Goal: Consume media (video, audio)

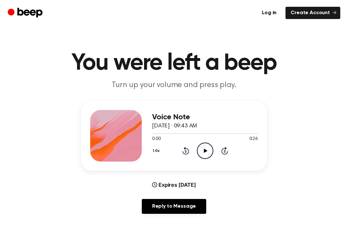
click at [201, 154] on icon "Play Audio" at bounding box center [205, 151] width 16 height 16
click at [201, 149] on icon "Play Audio" at bounding box center [205, 151] width 16 height 16
click at [202, 144] on icon "Play Audio" at bounding box center [205, 151] width 16 height 16
click at [200, 157] on icon "Play Audio" at bounding box center [205, 151] width 16 height 16
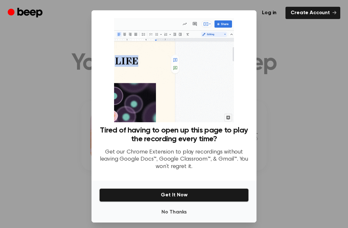
click at [157, 202] on button "Get It Now" at bounding box center [174, 195] width 150 height 14
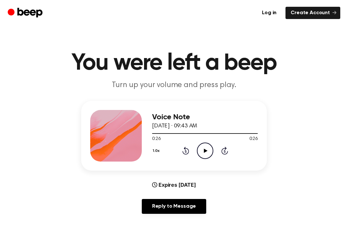
click at [180, 152] on div "1.0x Rewind 5 seconds Play Audio Skip 5 seconds" at bounding box center [205, 151] width 106 height 16
click at [183, 153] on icon at bounding box center [186, 151] width 7 height 8
click at [180, 152] on div "1.0x Rewind 5 seconds Play Audio Skip 5 seconds" at bounding box center [205, 151] width 106 height 16
click at [182, 156] on div "1.0x Rewind 5 seconds Play Audio Skip 5 seconds" at bounding box center [205, 151] width 106 height 16
click at [186, 154] on icon at bounding box center [186, 151] width 7 height 8
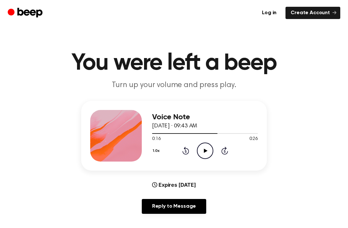
scroll to position [0, 0]
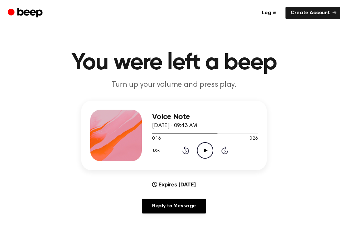
click at [182, 149] on icon "Rewind 5 seconds" at bounding box center [185, 150] width 7 height 8
click at [180, 153] on div "1.0x Rewind 5 seconds Play Audio Skip 5 seconds" at bounding box center [205, 150] width 106 height 16
click at [179, 150] on div "1.0x Rewind 5 seconds Play Audio Skip 5 seconds" at bounding box center [205, 150] width 106 height 16
click at [188, 154] on icon at bounding box center [186, 150] width 7 height 8
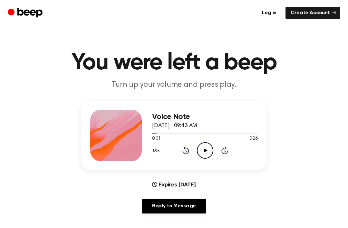
click at [179, 148] on div "1.0x Rewind 5 seconds Play Audio Skip 5 seconds" at bounding box center [205, 150] width 106 height 16
click at [178, 146] on div "1.0x Rewind 5 seconds Play Audio Skip 5 seconds" at bounding box center [205, 150] width 106 height 16
click at [179, 149] on div "1.0x Rewind 5 seconds Play Audio Skip 5 seconds" at bounding box center [205, 150] width 106 height 16
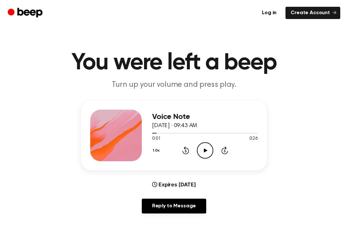
click at [179, 149] on div "1.0x Rewind 5 seconds Play Audio Skip 5 seconds" at bounding box center [205, 150] width 106 height 16
click at [183, 154] on icon "Rewind 5 seconds" at bounding box center [185, 150] width 7 height 8
click at [183, 153] on icon "Rewind 5 seconds" at bounding box center [185, 150] width 7 height 8
click at [184, 154] on icon at bounding box center [186, 150] width 7 height 8
click at [185, 154] on icon "Rewind 5 seconds" at bounding box center [185, 150] width 7 height 8
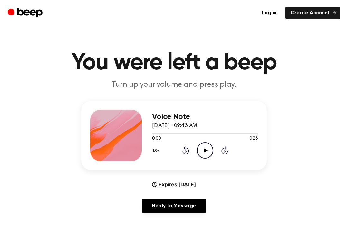
click at [199, 156] on circle at bounding box center [205, 151] width 16 height 16
click at [202, 155] on icon "Pause Audio" at bounding box center [205, 150] width 16 height 16
click at [192, 161] on div "Voice Note [DATE] · 09:43 AM 0:00 0:26 Your browser does not support the [objec…" at bounding box center [205, 136] width 106 height 52
click at [207, 156] on icon "Play Audio" at bounding box center [205, 150] width 16 height 16
click at [182, 149] on icon "Rewind 5 seconds" at bounding box center [185, 150] width 7 height 8
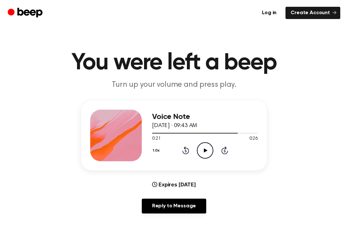
click at [184, 148] on icon at bounding box center [186, 150] width 7 height 8
click at [177, 146] on div "1.0x Rewind 5 seconds Play Audio Skip 5 seconds" at bounding box center [205, 150] width 106 height 16
click at [175, 144] on div "1.0x Rewind 5 seconds Play Audio Skip 5 seconds" at bounding box center [205, 150] width 106 height 16
click at [183, 153] on icon "Rewind 5 seconds" at bounding box center [185, 150] width 7 height 8
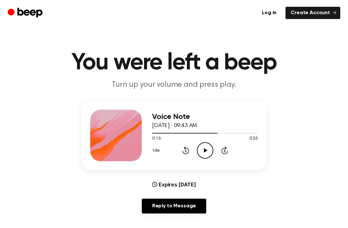
click at [183, 153] on icon "Rewind 5 seconds" at bounding box center [185, 150] width 7 height 8
click at [183, 148] on icon "Rewind 5 seconds" at bounding box center [185, 150] width 7 height 8
click at [181, 148] on div "1.0x Rewind 5 seconds Play Audio Skip 5 seconds" at bounding box center [205, 150] width 106 height 16
click at [180, 148] on div "1.0x Rewind 5 seconds Play Audio Skip 5 seconds" at bounding box center [205, 150] width 106 height 16
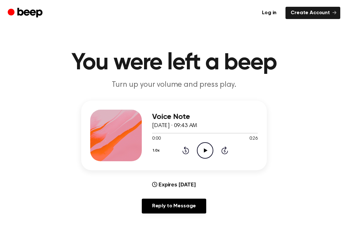
click at [178, 156] on div "1.0x Rewind 5 seconds Play Audio Skip 5 seconds" at bounding box center [205, 150] width 106 height 16
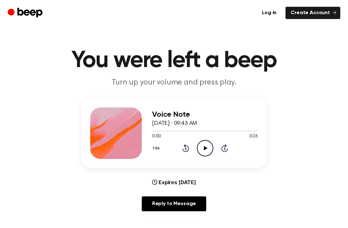
scroll to position [2, 0]
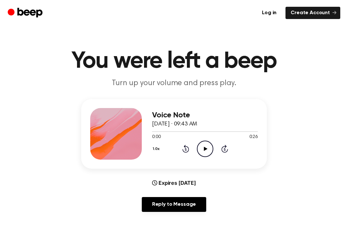
click at [202, 152] on icon "Play Audio" at bounding box center [205, 149] width 16 height 16
click at [247, 124] on div "Voice Note [DATE] · 09:43 AM" at bounding box center [205, 120] width 106 height 18
click at [181, 153] on div "1.0x Rewind 5 seconds Play Audio Skip 5 seconds" at bounding box center [205, 149] width 106 height 16
click at [185, 149] on icon "Rewind 5 seconds" at bounding box center [185, 149] width 7 height 8
click at [208, 151] on icon "Play Audio" at bounding box center [205, 149] width 16 height 16
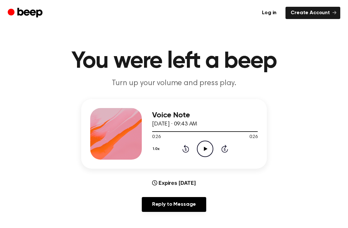
click at [212, 149] on icon "Play Audio" at bounding box center [205, 149] width 16 height 16
click at [204, 149] on icon "Pause Audio" at bounding box center [205, 149] width 16 height 16
click at [187, 152] on icon at bounding box center [186, 149] width 7 height 8
click at [201, 153] on icon "Play Audio" at bounding box center [205, 149] width 16 height 16
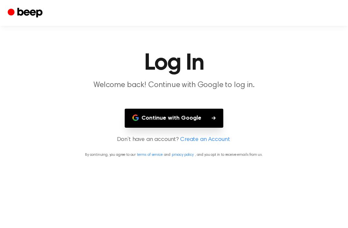
scroll to position [10, 0]
click at [204, 110] on button "Continue with Google" at bounding box center [174, 118] width 99 height 19
